Goal: Obtain resource: Obtain resource

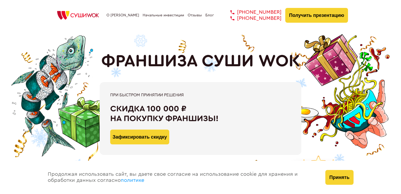
type input "WhatsApp"
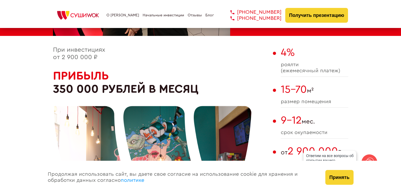
scroll to position [279, 0]
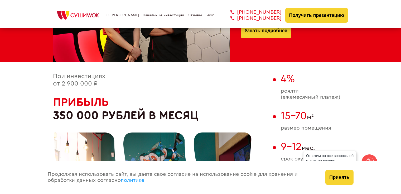
click at [196, 15] on link "Отзывы" at bounding box center [194, 15] width 14 height 4
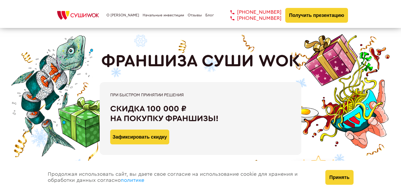
type input "WhatsApp"
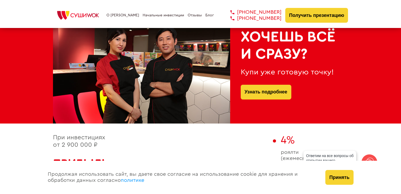
scroll to position [343, 0]
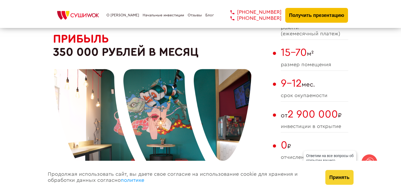
click at [310, 16] on button "Получить презентацию" at bounding box center [316, 15] width 63 height 15
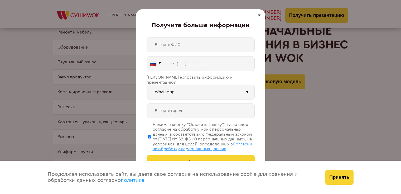
scroll to position [924, 0]
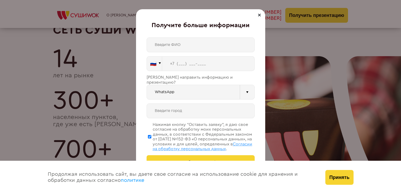
click at [211, 97] on div "🇷🇺 🇹🇷 🇧🇾 🇰🇬 🇰🇿 🇦🇿 🇦🇲 🇬🇪 🇷🇺 Vider" at bounding box center [200, 103] width 108 height 132
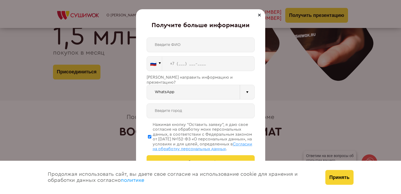
scroll to position [1216, 0]
